Goal: Task Accomplishment & Management: Manage account settings

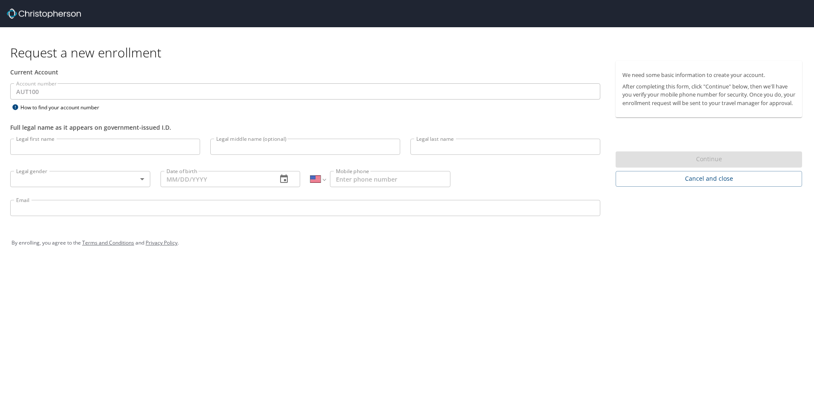
select select "US"
click at [38, 151] on input "Legal first name" at bounding box center [105, 147] width 190 height 16
type input "[PERSON_NAME]"
type input "Grace"
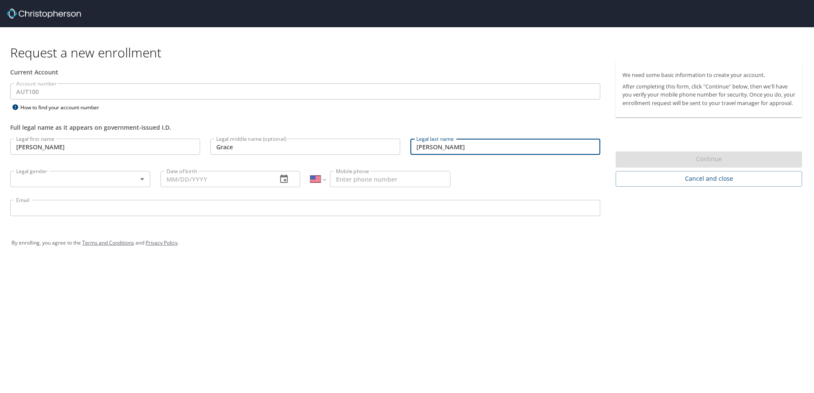
type input "Nelson"
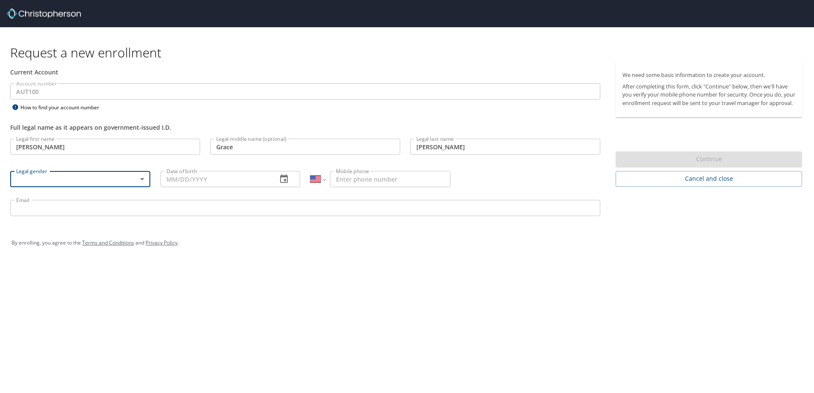
click at [152, 182] on div "Legal first name Emily Legal first name Legal middle name (optional) Grace Lega…" at bounding box center [305, 179] width 600 height 90
click at [140, 184] on body "Request a new enrollment Current Account Account number AUT100 Account number H…" at bounding box center [407, 196] width 814 height 393
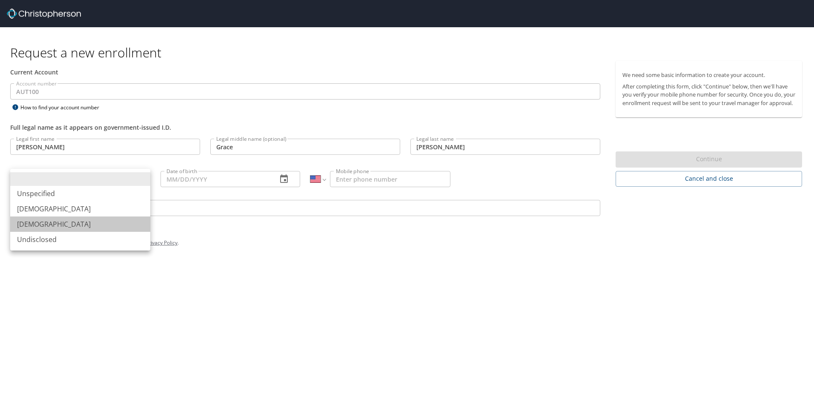
click at [62, 223] on li "Female" at bounding box center [80, 224] width 140 height 15
type input "Female"
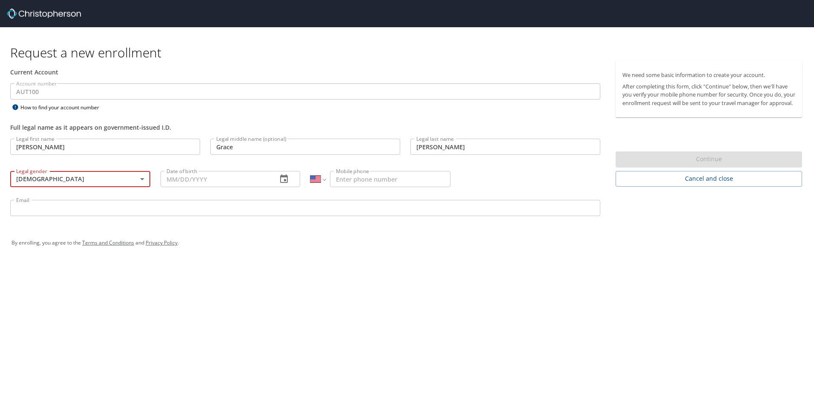
click at [226, 177] on input "Date of birth" at bounding box center [215, 179] width 110 height 16
type input "1_/__/____"
type input "09/16/1999"
type input "(385) 319-9072"
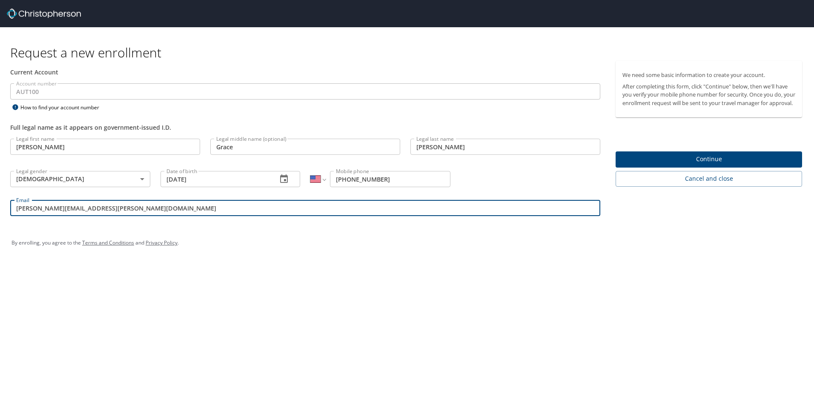
type input "emily.nelson@autoliv.com"
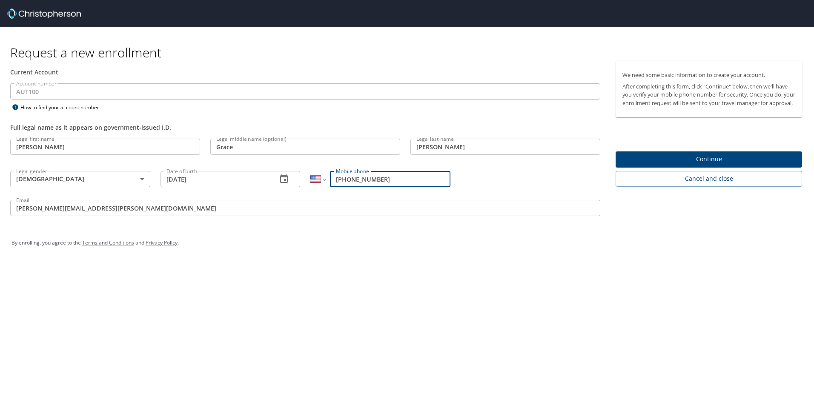
drag, startPoint x: 382, startPoint y: 183, endPoint x: 300, endPoint y: 186, distance: 81.3
click at [300, 186] on div "Legal first name Emily Legal first name Legal middle name (optional) Grace Lega…" at bounding box center [305, 179] width 600 height 90
type input "(385) 552-0920"
click at [730, 165] on span "Continue" at bounding box center [708, 159] width 173 height 11
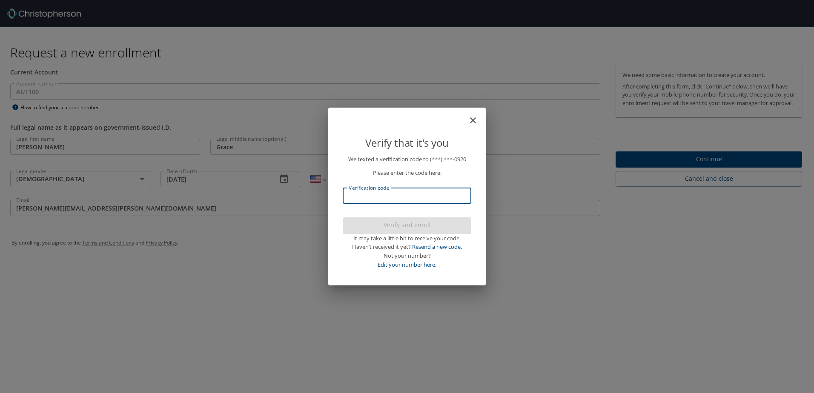
click at [429, 192] on input "Verification code" at bounding box center [407, 196] width 129 height 16
type input "612103"
click at [407, 229] on span "Verify and enroll" at bounding box center [406, 225] width 115 height 11
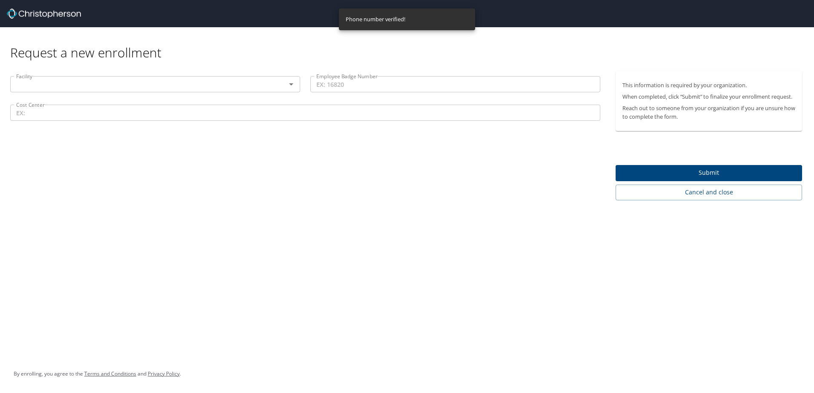
click at [137, 89] on input "text" at bounding box center [143, 84] width 260 height 11
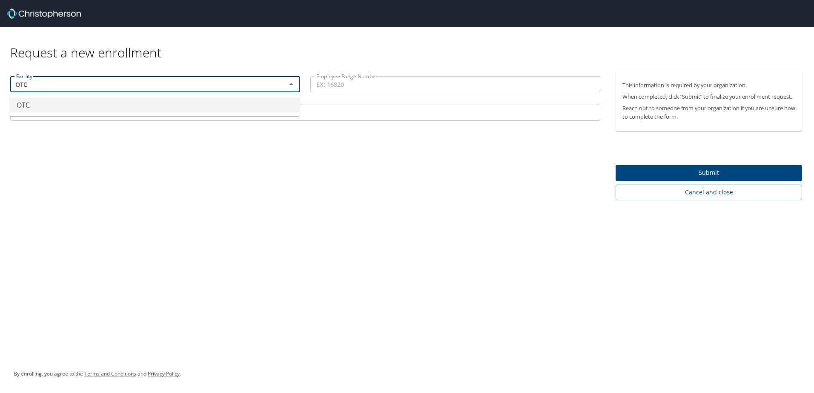
type input "OTC"
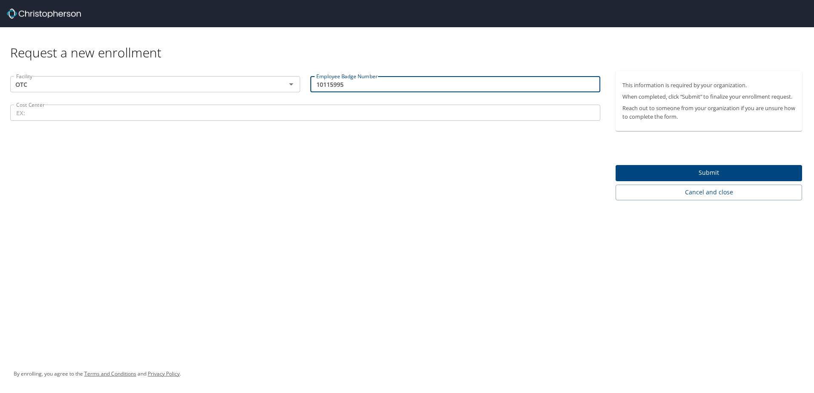
type input "10115995"
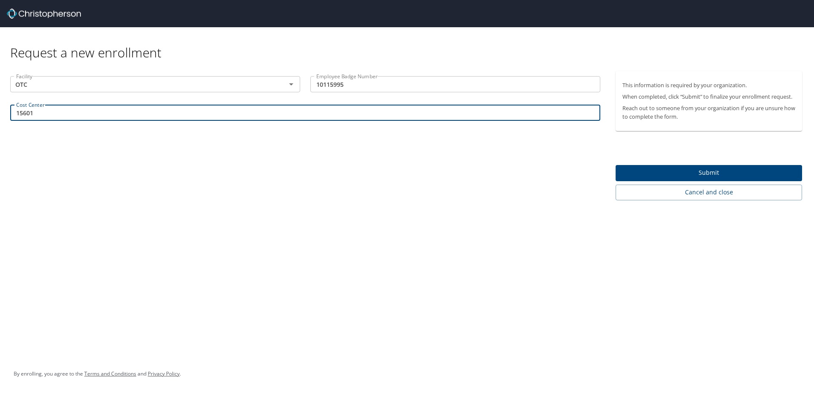
type input "15601"
click at [632, 170] on span "Submit" at bounding box center [708, 173] width 173 height 11
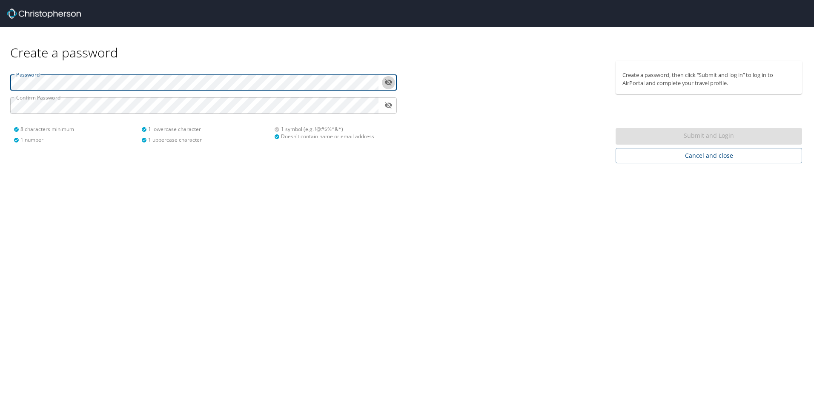
click at [387, 83] on icon "toggle password visibility" at bounding box center [388, 82] width 8 height 8
click at [254, 116] on div "Password ​ Confirm Password ​ 8 characters minimum 1 number 1 lowercase charact…" at bounding box center [203, 105] width 397 height 89
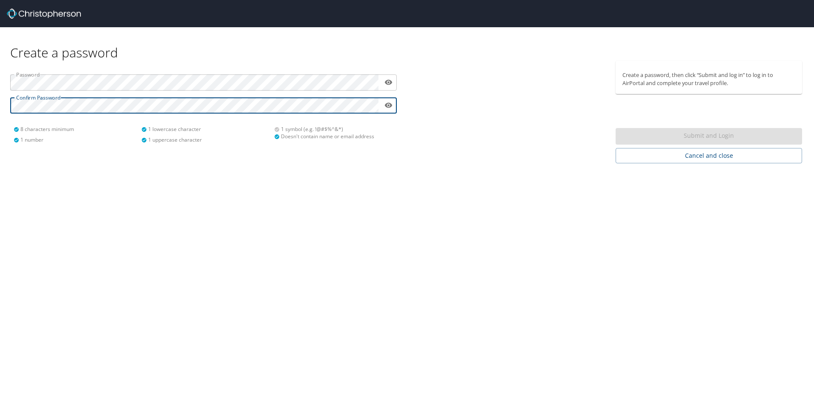
click at [492, 232] on div "Create a password Password ​ Confirm Password ​ 8 characters minimum 1 number 1…" at bounding box center [407, 196] width 814 height 393
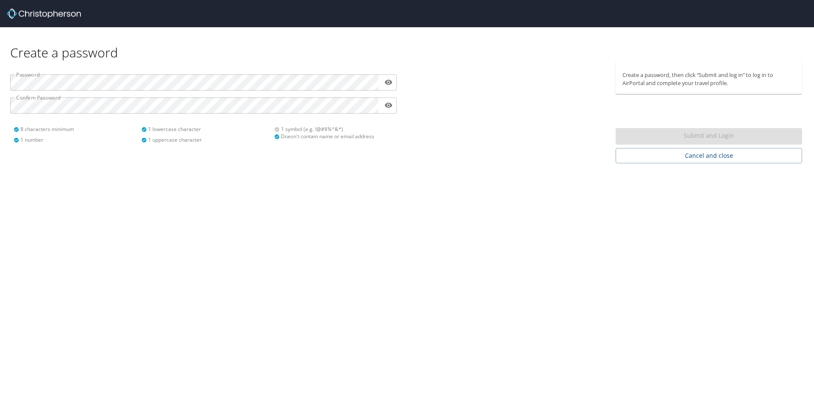
click at [209, 232] on div "Create a password Password ​ Confirm Password ​ 8 characters minimum 1 number 1…" at bounding box center [407, 196] width 814 height 393
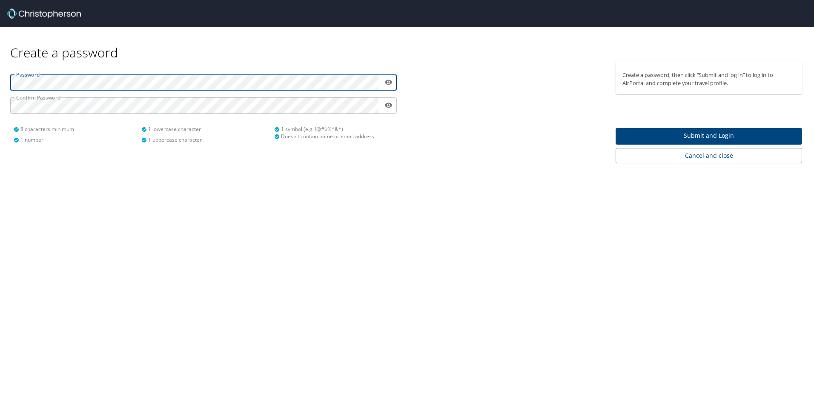
drag, startPoint x: 389, startPoint y: 212, endPoint x: 432, endPoint y: 214, distance: 42.6
click at [389, 213] on div "Create a password Password ​ Confirm Password ​ 8 characters minimum 1 number 1…" at bounding box center [407, 196] width 814 height 393
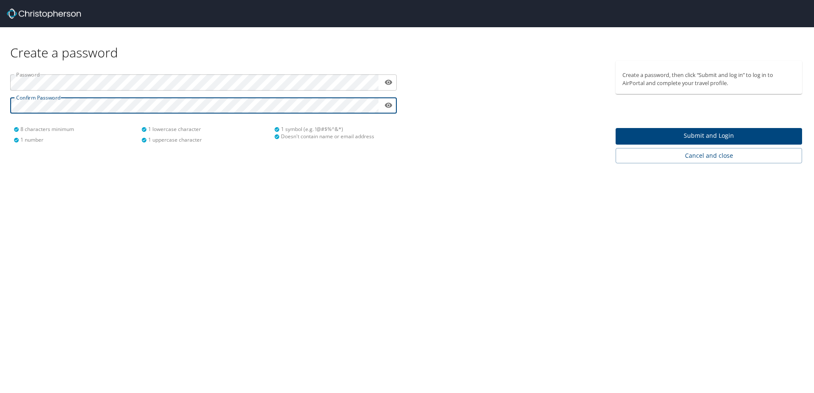
click at [0, 109] on html "Create a password Password ​ Confirm Password ​ 8 characters minimum 1 number 1…" at bounding box center [407, 196] width 814 height 393
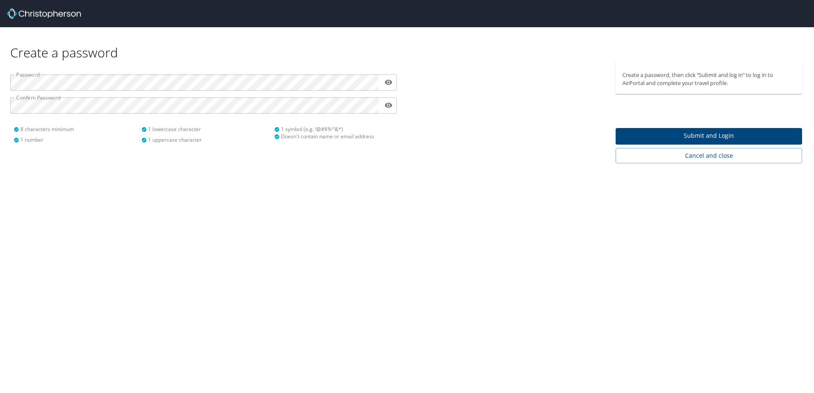
click at [391, 252] on div "Create a password Password ​ Confirm Password ​ 8 characters minimum 1 number 1…" at bounding box center [407, 196] width 814 height 393
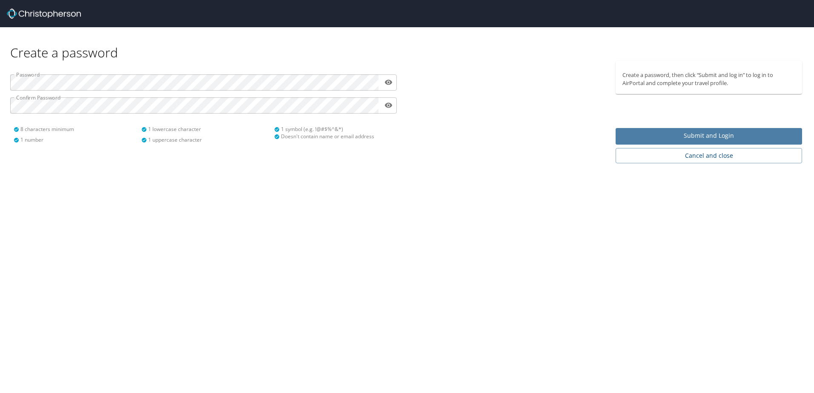
click at [661, 131] on span "Submit and Login" at bounding box center [708, 136] width 173 height 11
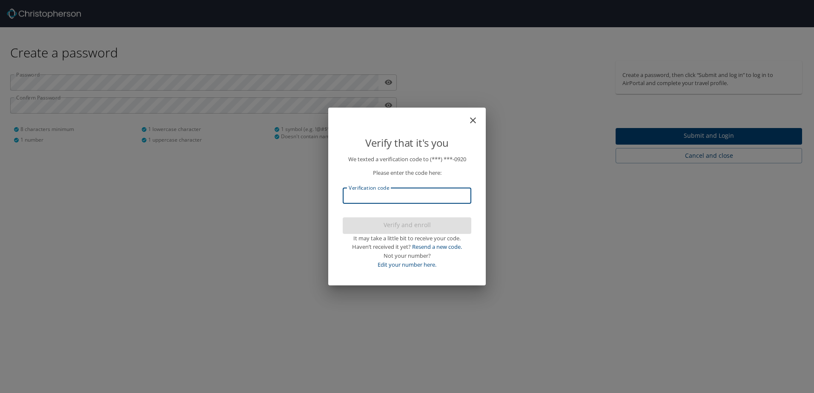
click at [416, 198] on input "Verification code" at bounding box center [407, 196] width 129 height 16
type input "805553"
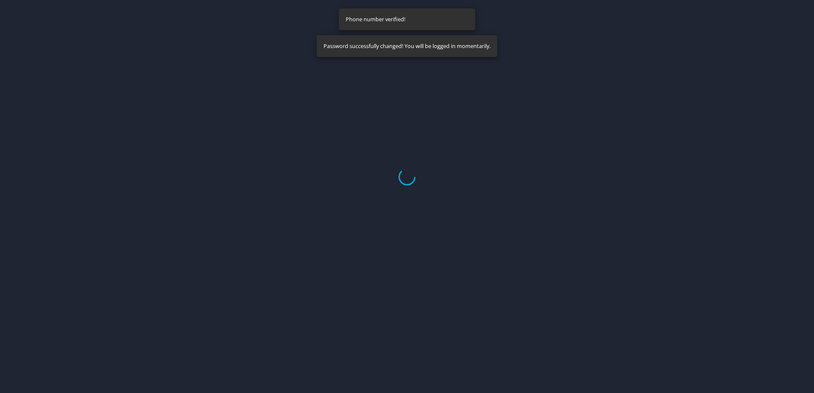
select select "US"
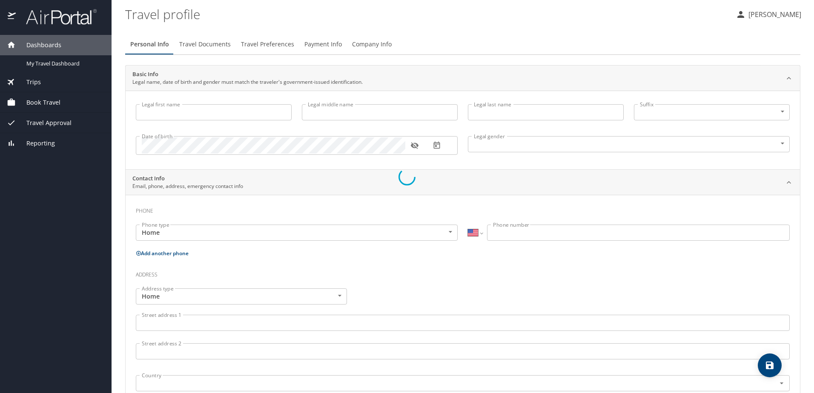
type input "Emily"
type input "Grace"
type input "Nelson"
type input "Female"
select select "US"
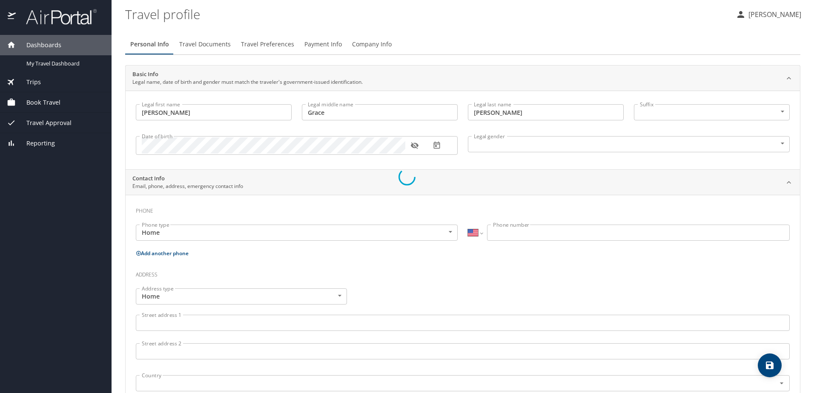
select select "US"
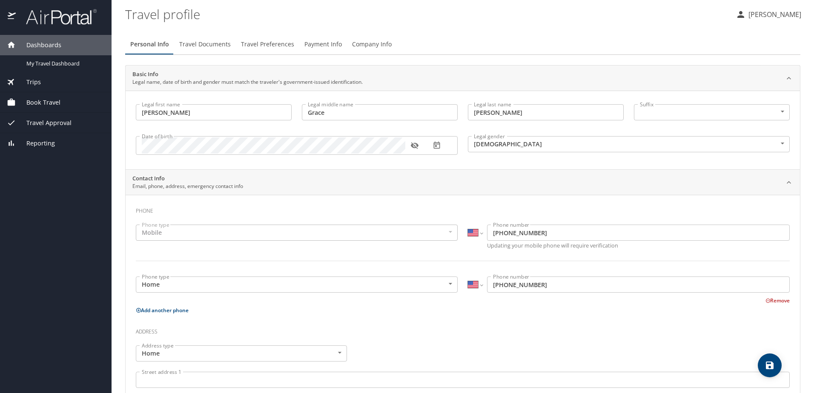
click at [355, 242] on div "Phone type Mobile Mobile Phone type" at bounding box center [297, 238] width 332 height 36
click at [360, 231] on div "Mobile" at bounding box center [297, 233] width 322 height 16
click at [156, 224] on div "Phone type Mobile Mobile Phone type" at bounding box center [297, 238] width 332 height 36
click at [441, 230] on div "Mobile" at bounding box center [297, 233] width 322 height 16
click at [451, 288] on body "Dashboards My Travel Dashboard Trips Current / Future Trips Past Trips Trips Mi…" at bounding box center [407, 196] width 814 height 393
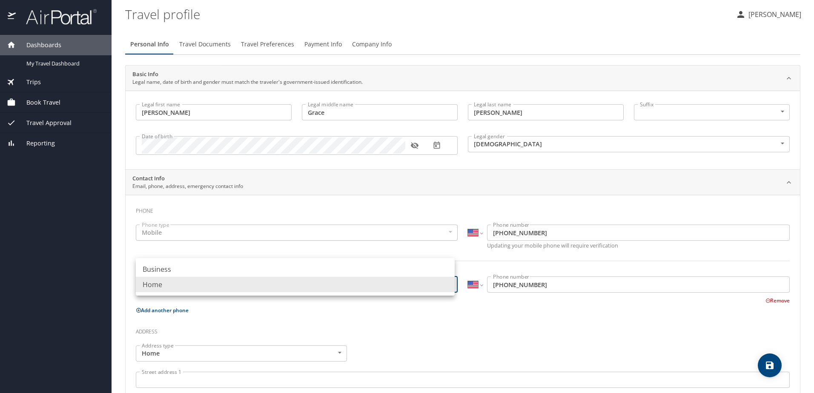
click at [167, 272] on li "Business" at bounding box center [295, 269] width 319 height 15
type input "Business"
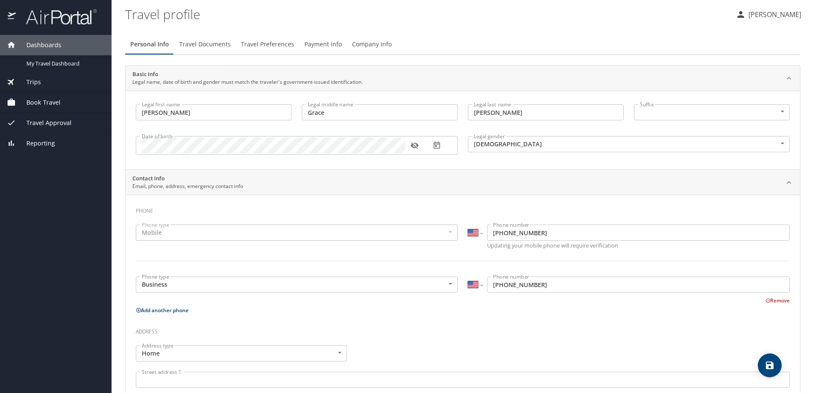
click at [185, 233] on div "Mobile" at bounding box center [297, 233] width 322 height 16
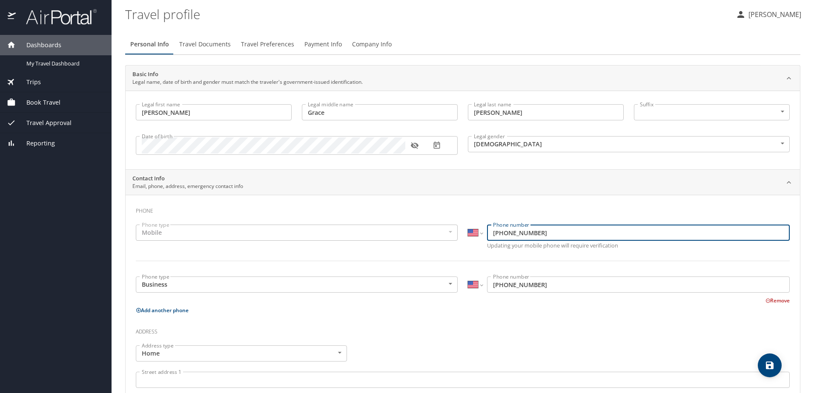
drag, startPoint x: 578, startPoint y: 238, endPoint x: 568, endPoint y: 237, distance: 9.9
click at [577, 238] on input "(385) 552-0920" at bounding box center [638, 233] width 303 height 16
drag, startPoint x: 568, startPoint y: 237, endPoint x: 365, endPoint y: 216, distance: 204.0
click at [365, 216] on div "Phone Phone type Mobile Mobile Phone type International Afghanistan Åland Islan…" at bounding box center [463, 390] width 654 height 376
type input "(385) 319-9072"
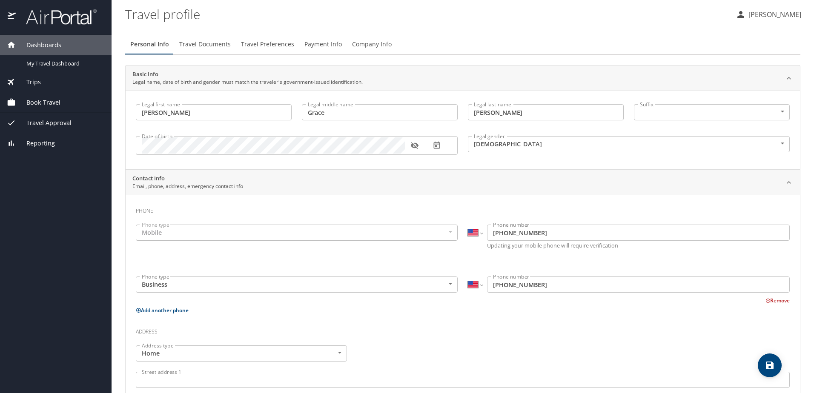
click at [545, 332] on h3 "Address" at bounding box center [463, 330] width 654 height 14
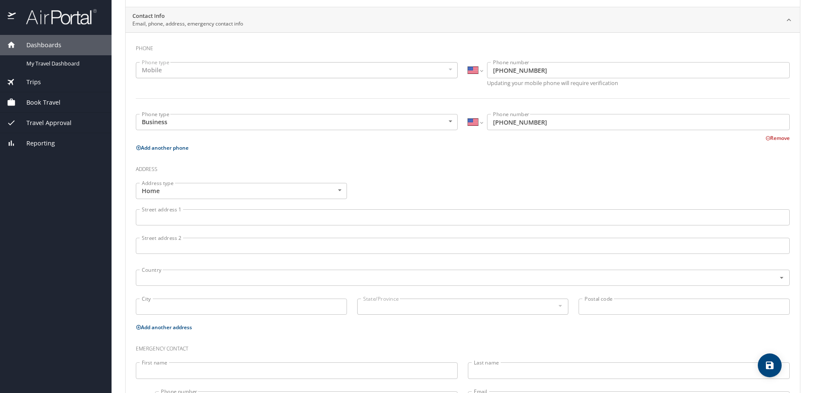
scroll to position [205, 0]
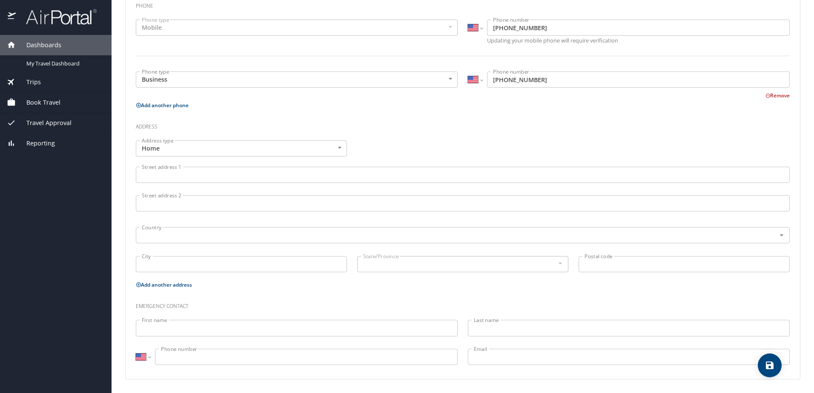
click at [161, 329] on input "First name" at bounding box center [297, 328] width 322 height 16
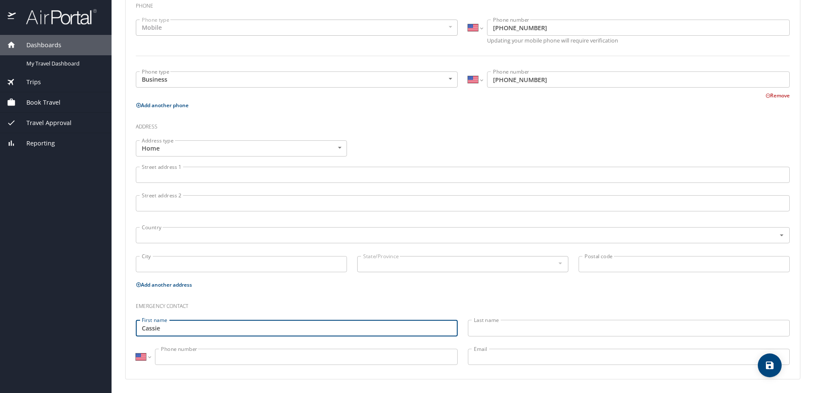
type input "Cassie"
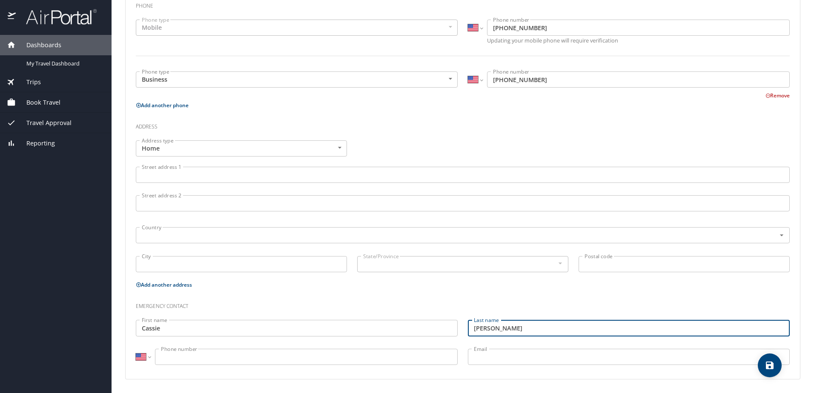
type input "Nelson"
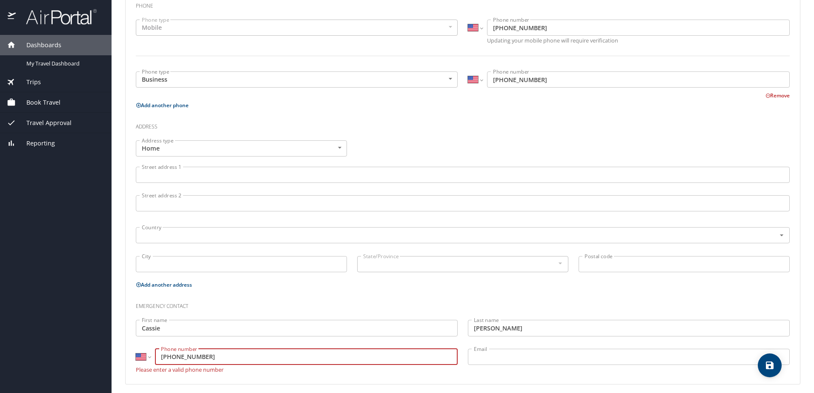
type input "(801) 390-3192"
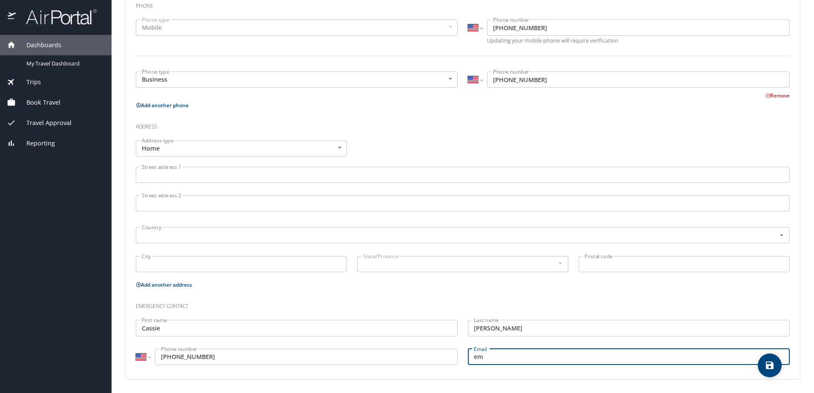
type input "e"
type input "punkgirlie.nelson@gmail.com"
click at [204, 146] on body "Dashboards My Travel Dashboard Trips Current / Future Trips Past Trips Trips Mi…" at bounding box center [407, 196] width 814 height 393
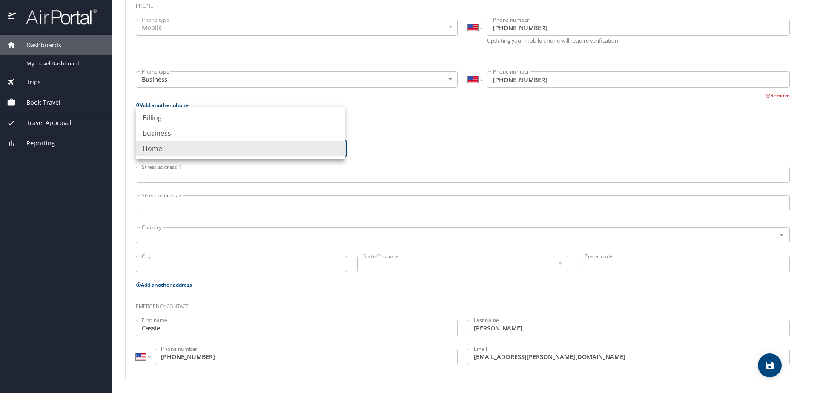
click at [261, 129] on li "Business" at bounding box center [240, 133] width 209 height 15
type input "Business"
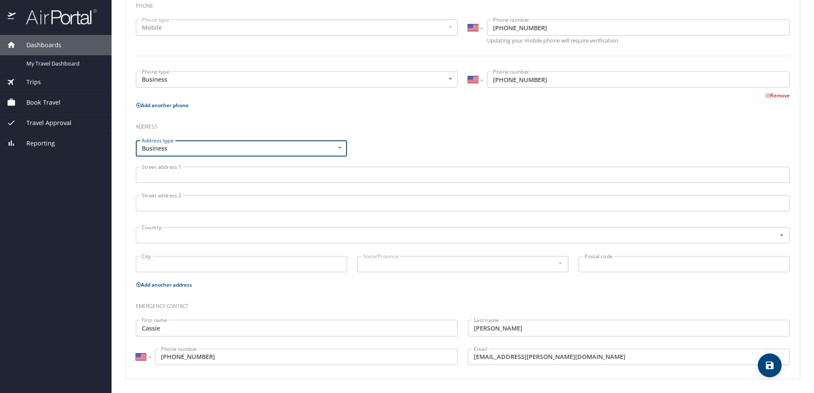
click at [223, 169] on input "Street address 1" at bounding box center [463, 175] width 654 height 16
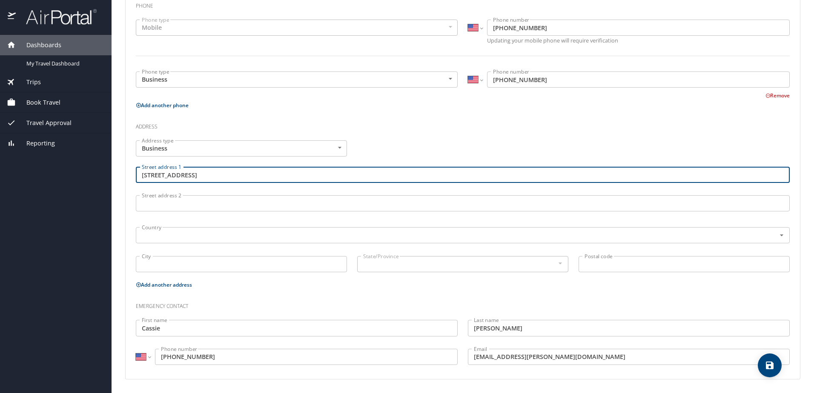
type input "3350 Airport Road"
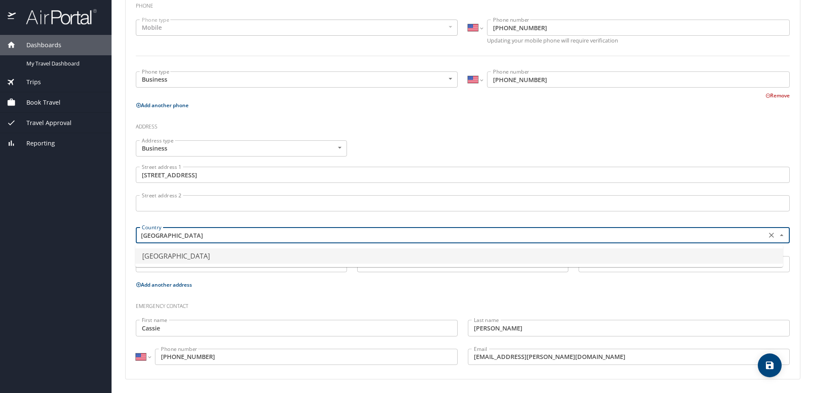
type input "United States of America"
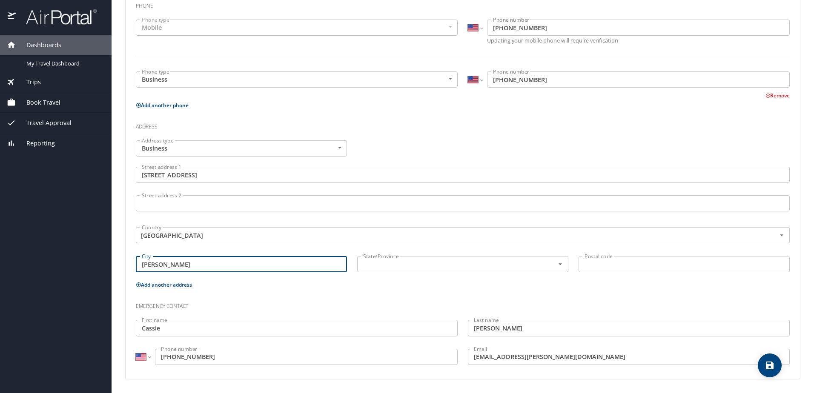
type input "Ogden"
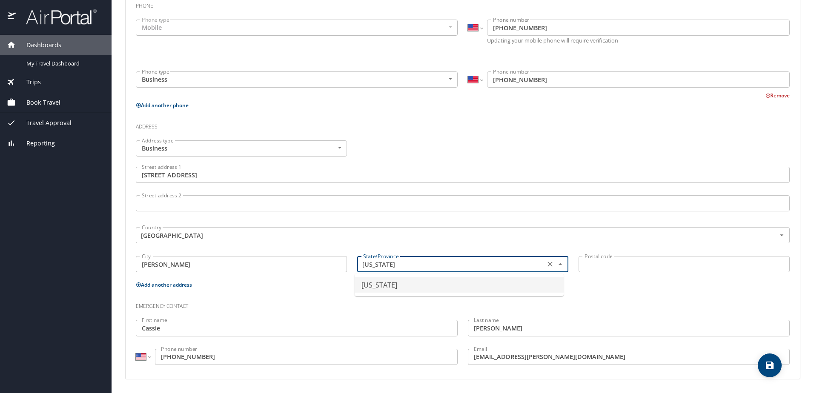
type input "Utah"
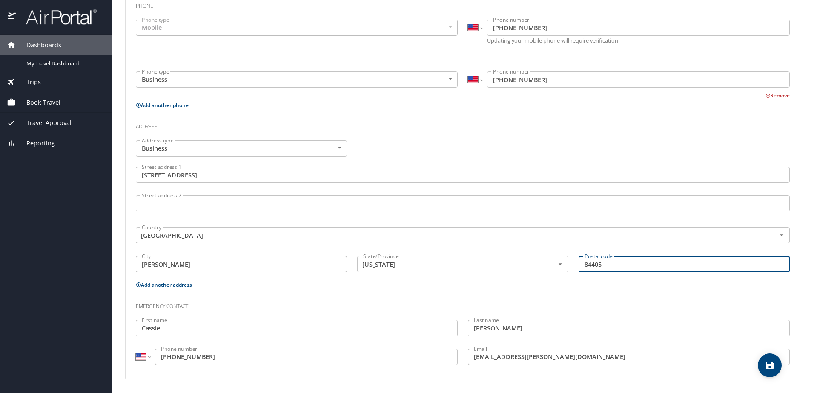
type input "84405"
click at [400, 109] on p "Add another phone" at bounding box center [463, 105] width 654 height 11
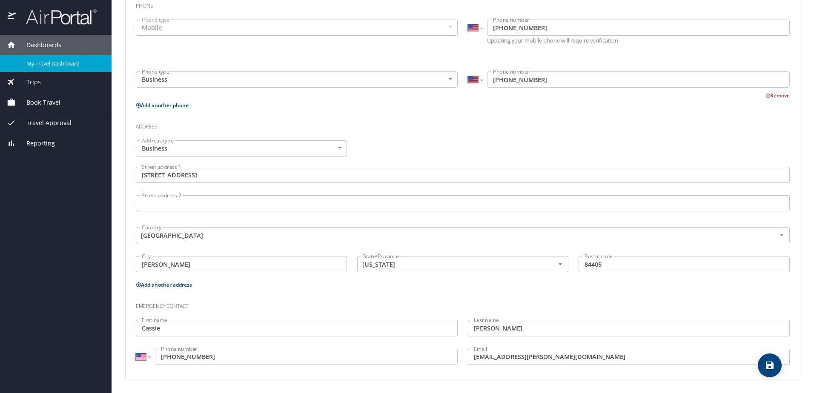
click at [76, 63] on span "My Travel Dashboard" at bounding box center [63, 64] width 75 height 8
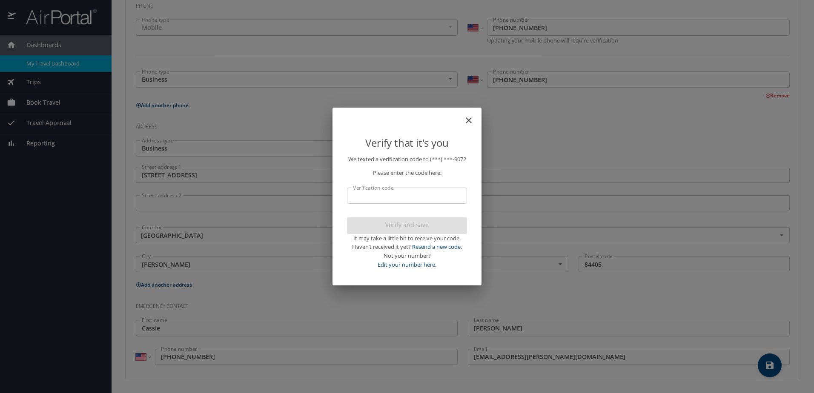
drag, startPoint x: 422, startPoint y: 210, endPoint x: 419, endPoint y: 203, distance: 7.7
click at [421, 209] on p "We texted a verification code to (***) ***- 9072 Please enter the code here: Ve…" at bounding box center [407, 212] width 120 height 114
click at [419, 202] on input "Verification code" at bounding box center [407, 196] width 120 height 16
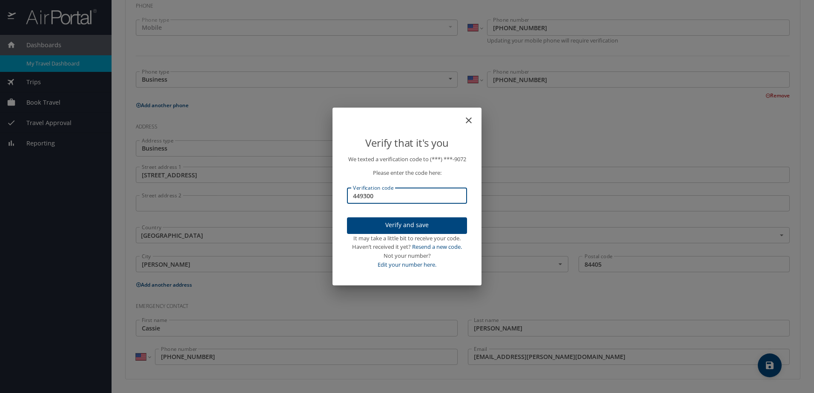
type input "449300"
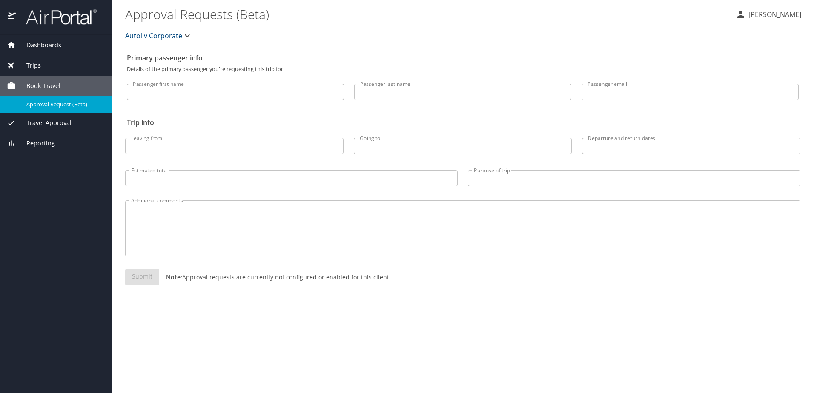
click at [228, 86] on input "Passenger first name" at bounding box center [235, 92] width 217 height 16
type input "Emily"
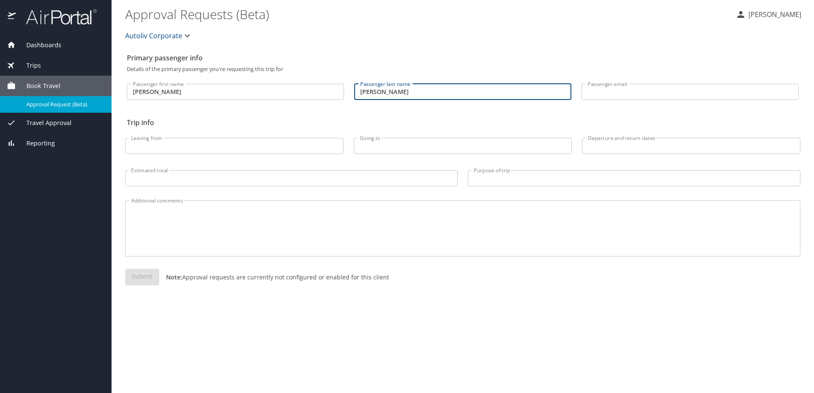
type input "Nelson"
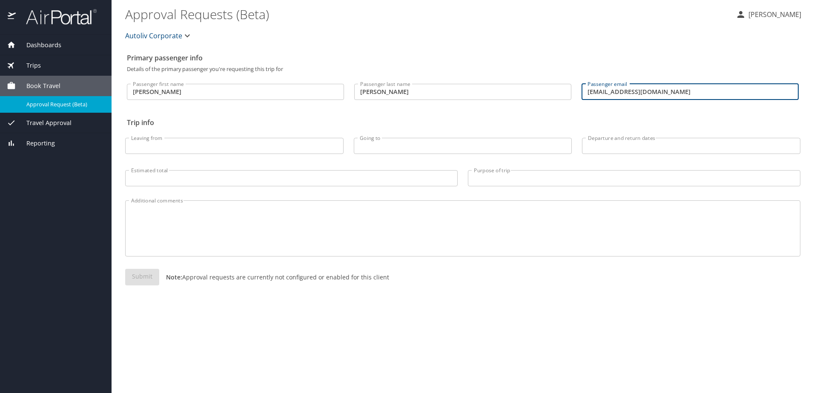
type input "emilygrace.nelson3@gmail.com"
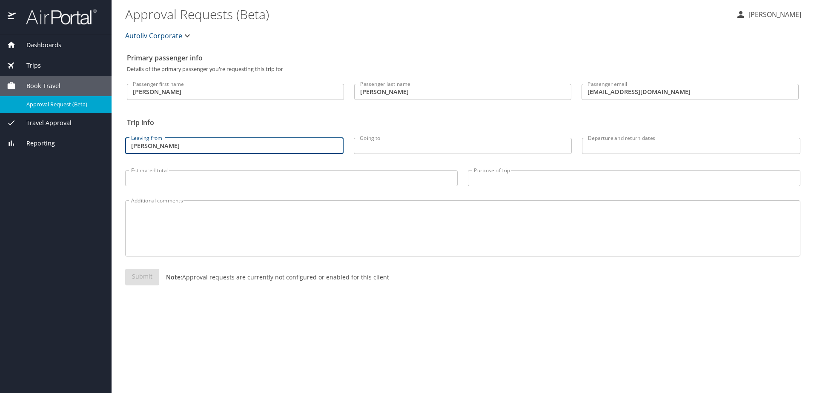
type input "Ogden"
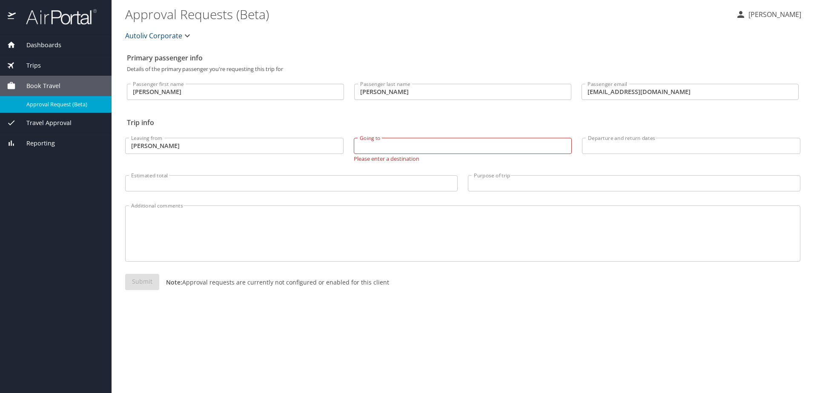
click at [44, 67] on div "Trips" at bounding box center [56, 65] width 98 height 9
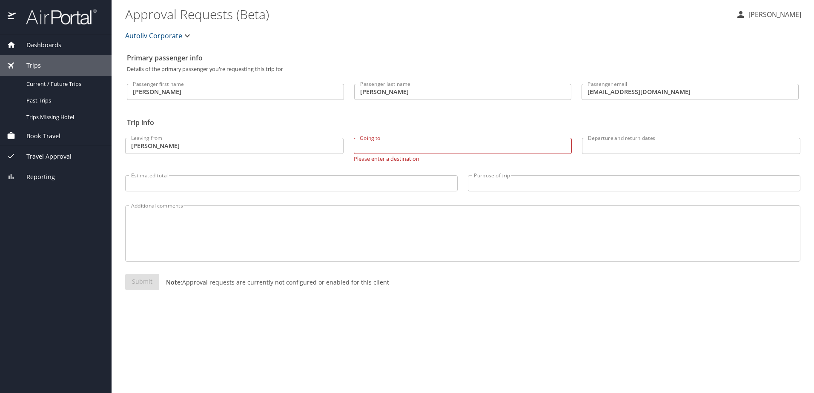
click at [64, 47] on div "Dashboards" at bounding box center [56, 44] width 98 height 9
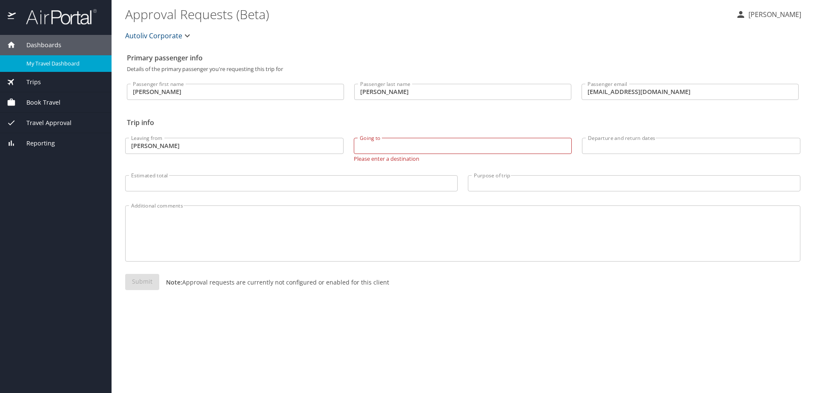
click at [32, 116] on div "Travel Approval" at bounding box center [55, 123] width 111 height 20
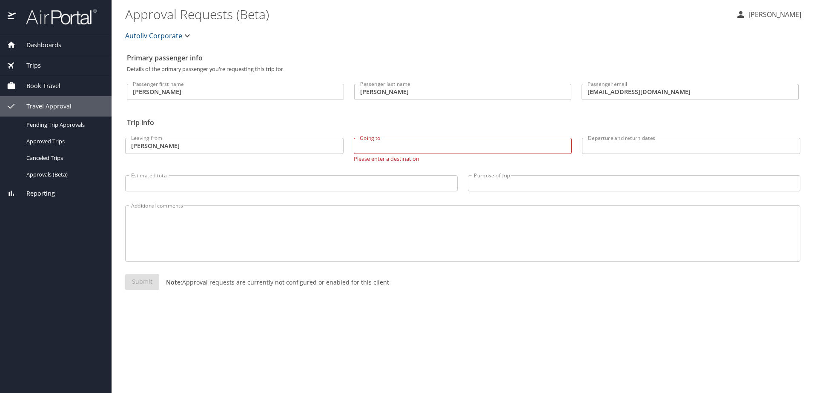
click at [54, 191] on span "Reporting" at bounding box center [35, 193] width 39 height 9
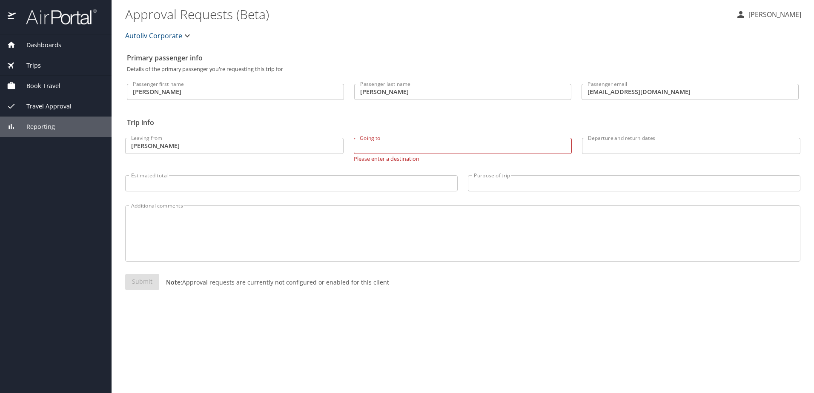
click at [51, 39] on div "Dashboards" at bounding box center [55, 45] width 111 height 20
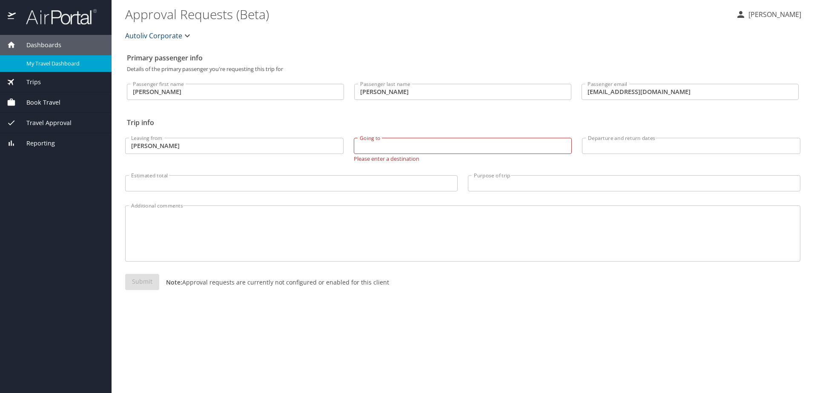
click at [47, 62] on span "My Travel Dashboard" at bounding box center [63, 64] width 75 height 8
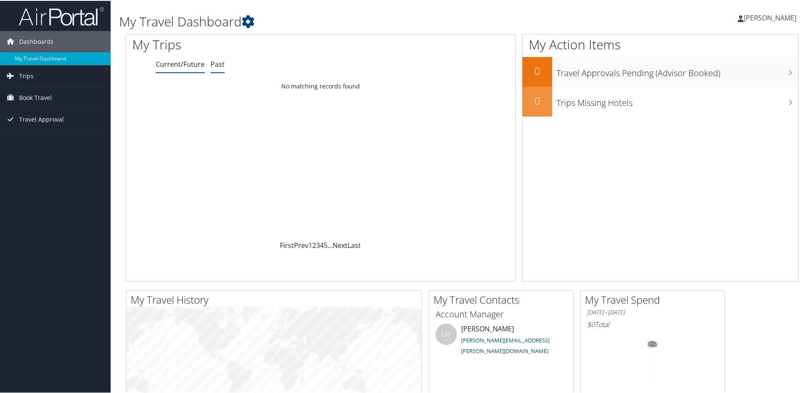
click at [214, 65] on link "Past" at bounding box center [218, 63] width 14 height 9
click at [37, 69] on link "Trips" at bounding box center [55, 75] width 111 height 21
click at [47, 136] on span "Book Travel" at bounding box center [35, 135] width 33 height 21
click at [56, 197] on span "Travel Approval" at bounding box center [41, 195] width 45 height 21
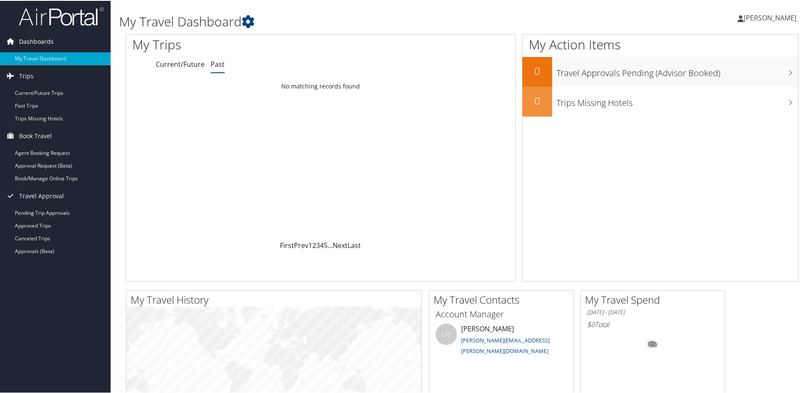
click at [53, 38] on link "Dashboards" at bounding box center [55, 40] width 111 height 21
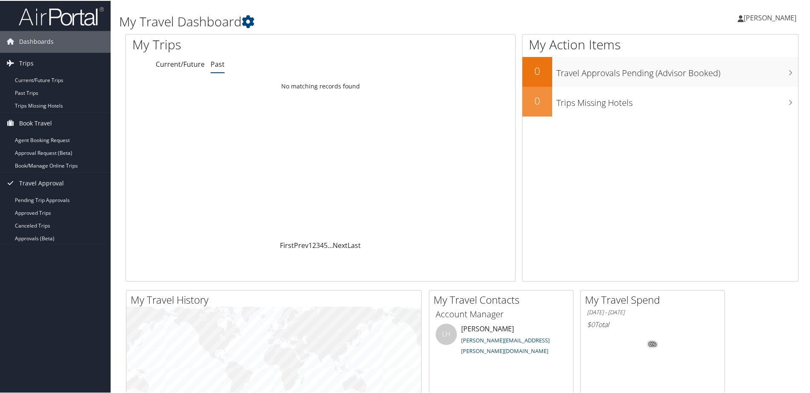
click at [232, 25] on h1 "My Travel Dashboard" at bounding box center [347, 21] width 457 height 18
click at [769, 16] on span "[PERSON_NAME]" at bounding box center [770, 16] width 53 height 9
click at [716, 80] on link "View Travel Profile" at bounding box center [747, 76] width 95 height 14
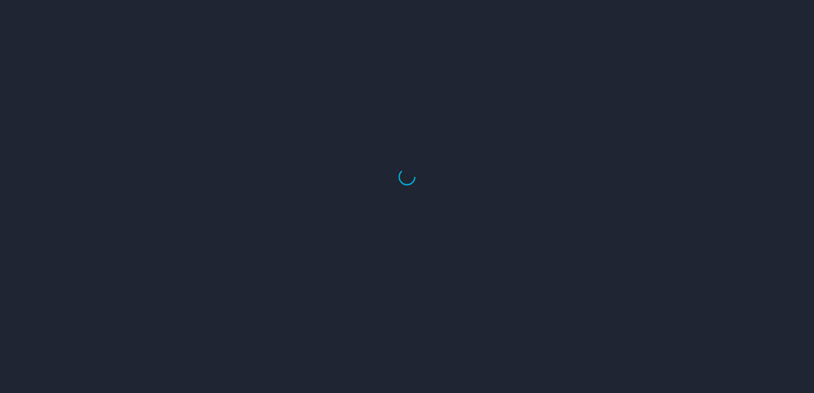
select select "US"
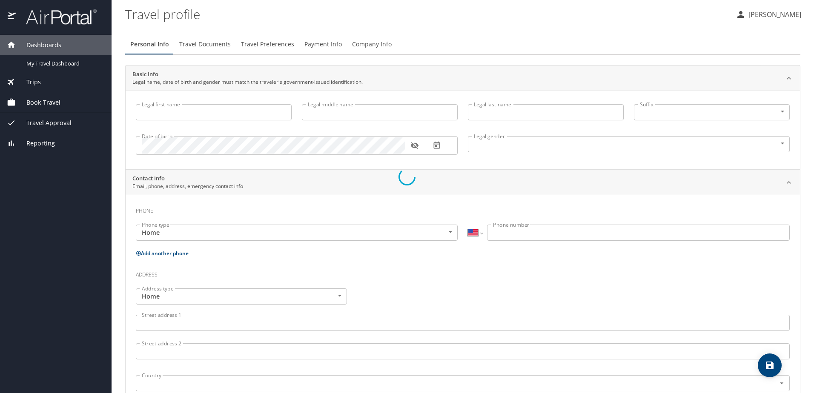
select select "US"
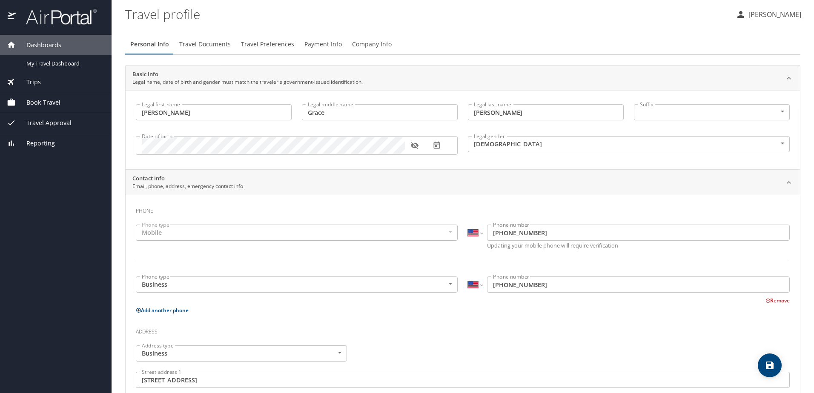
type input "Emily"
type input "Grace"
type input "Nelson"
type input "Female"
type input "Cassie"
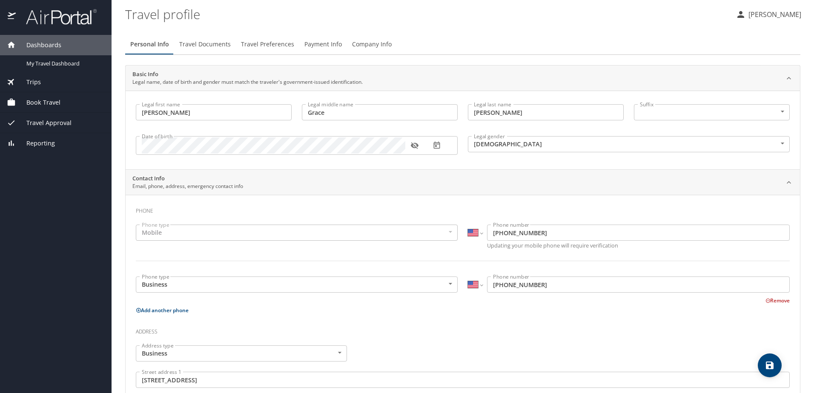
type input "Nelson"
type input "(801) 390-3192"
type input "punkgirlie.nelson@gmail.com"
click at [225, 43] on span "Travel Documents" at bounding box center [204, 44] width 51 height 11
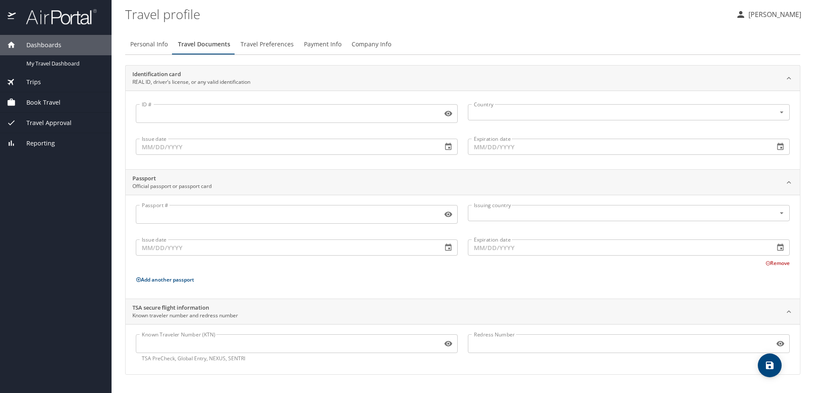
click at [272, 48] on span "Travel Preferences" at bounding box center [266, 44] width 53 height 11
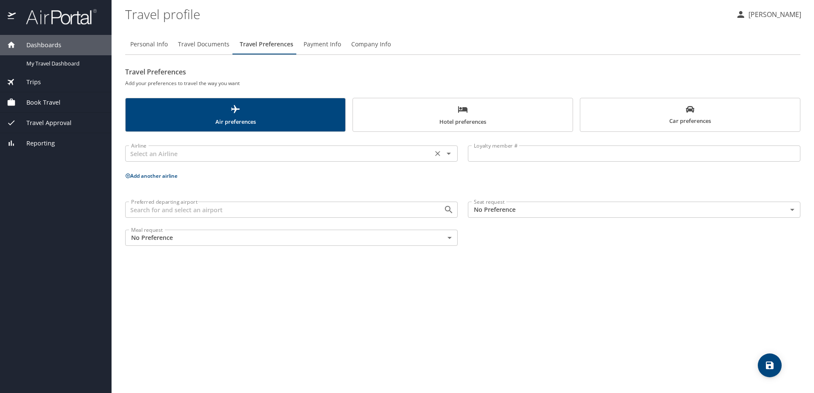
click at [399, 155] on input "text" at bounding box center [279, 153] width 302 height 11
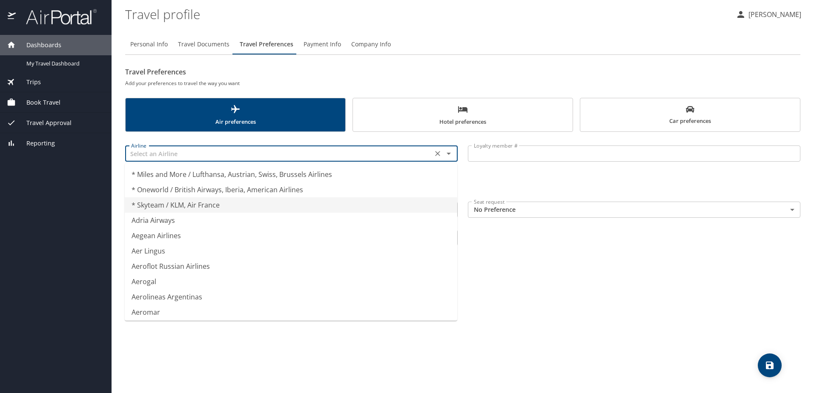
type input "* Skyteam / KLM, Air France"
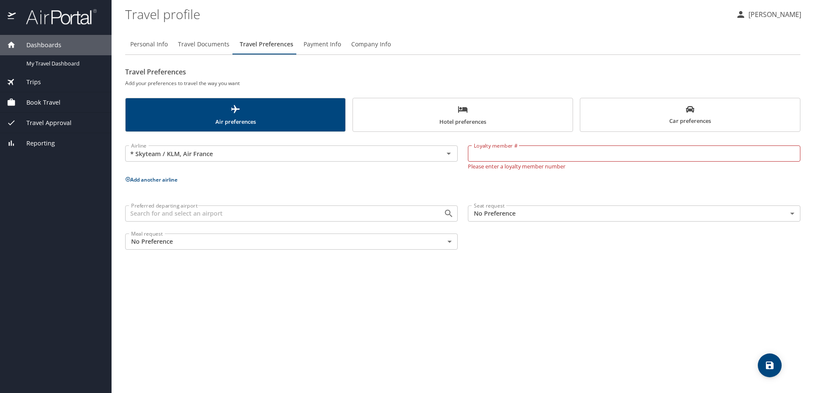
click at [535, 270] on div "Personal Info Travel Documents Travel Preferences Payment Info Company Info Tra…" at bounding box center [462, 210] width 675 height 366
click at [306, 46] on span "Payment Info" at bounding box center [321, 44] width 37 height 11
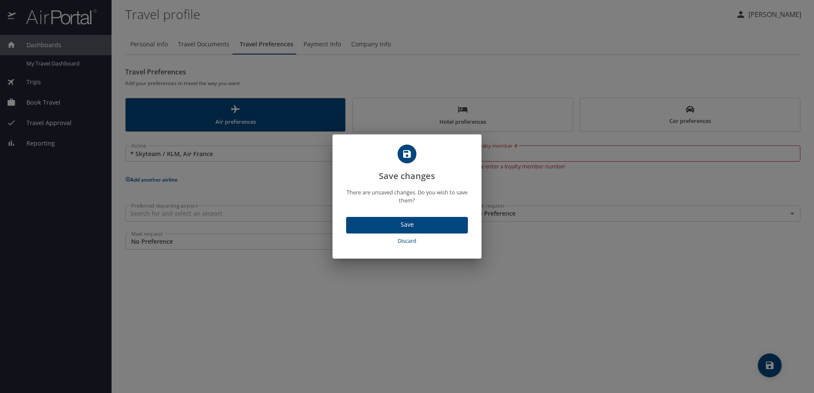
click at [412, 248] on button "Discard" at bounding box center [407, 241] width 122 height 15
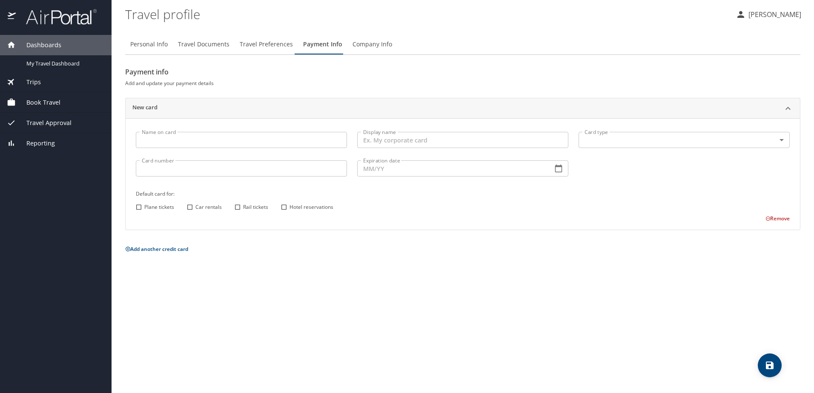
click at [359, 45] on span "Company Info" at bounding box center [372, 44] width 40 height 11
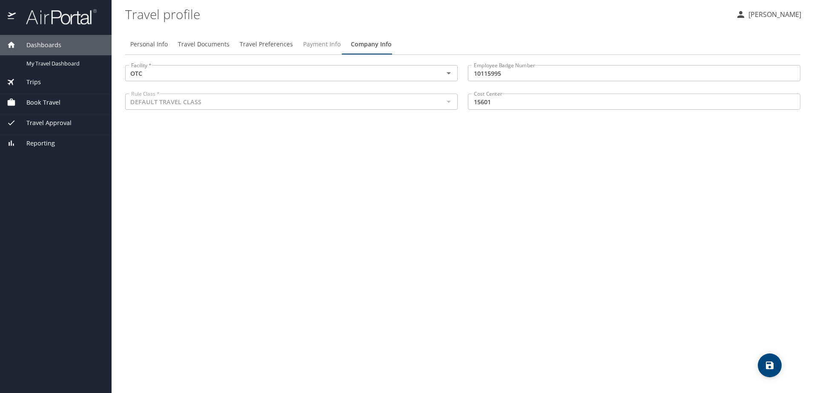
click at [309, 48] on span "Payment Info" at bounding box center [321, 44] width 37 height 11
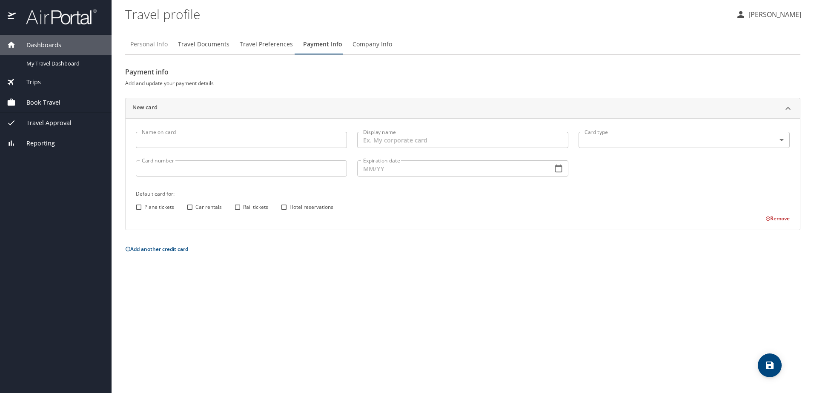
click at [166, 40] on span "Personal Info" at bounding box center [148, 44] width 37 height 11
select select "US"
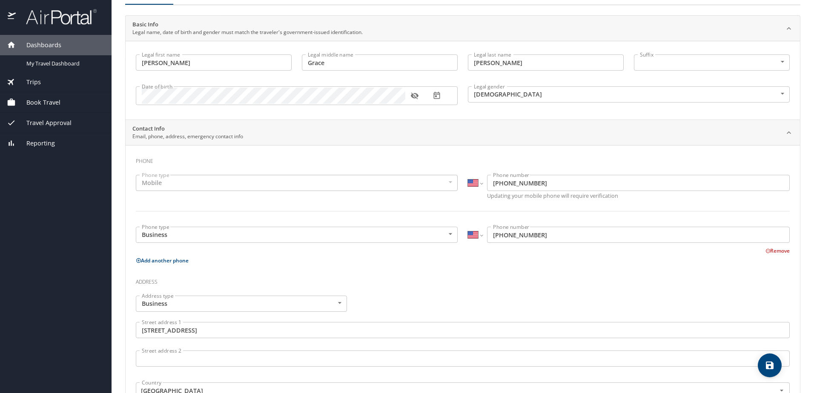
scroll to position [205, 0]
